Goal: Find specific page/section: Find specific page/section

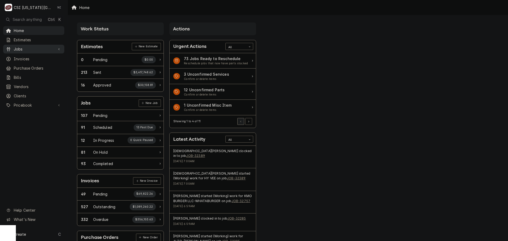
click at [41, 49] on span "Jobs" at bounding box center [34, 49] width 40 height 6
click at [35, 56] on span "Jobs" at bounding box center [38, 59] width 48 height 6
click at [38, 83] on span "Purchase Orders" at bounding box center [38, 86] width 48 height 6
click at [33, 121] on span "Pricebook" at bounding box center [34, 123] width 40 height 6
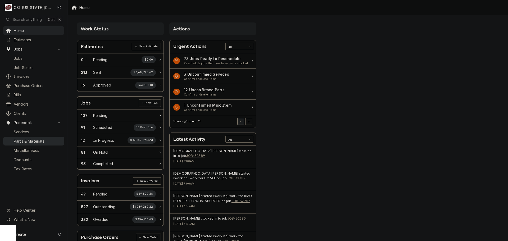
click at [33, 138] on span "Parts & Materials" at bounding box center [38, 141] width 48 height 6
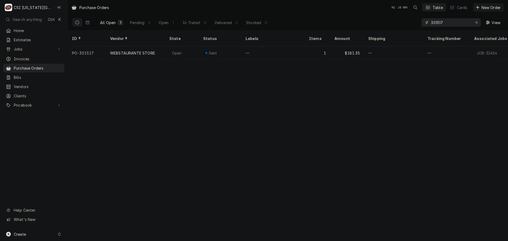
drag, startPoint x: 432, startPoint y: 23, endPoint x: 399, endPoint y: 23, distance: 33.6
click at [400, 23] on div "All Open 1 Pending 0 Open 1 In Transit 0 Delivered 0 Stocked 0 301517 View" at bounding box center [288, 22] width 432 height 15
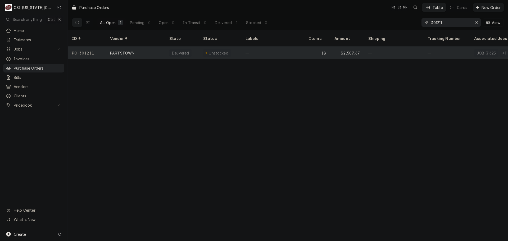
type input "301211"
click at [281, 47] on div "—" at bounding box center [273, 53] width 64 height 13
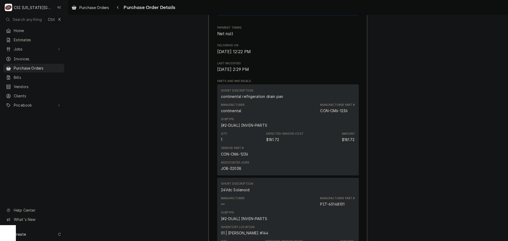
scroll to position [291, 0]
